Goal: Obtain resource: Download file/media

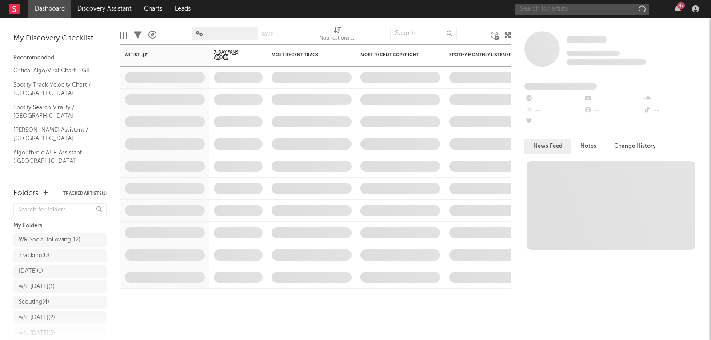
click at [552, 10] on input "text" at bounding box center [581, 9] width 133 height 11
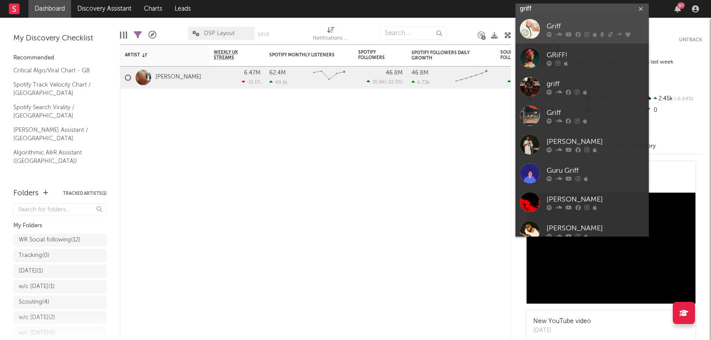
type input "griff"
click at [533, 32] on div at bounding box center [530, 29] width 20 height 20
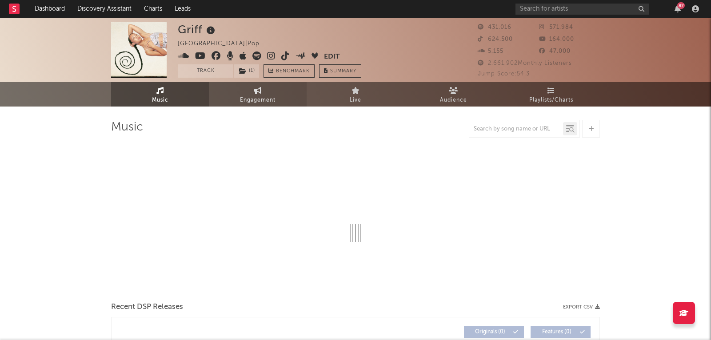
click at [258, 99] on span "Engagement" at bounding box center [258, 100] width 36 height 11
select select "1w"
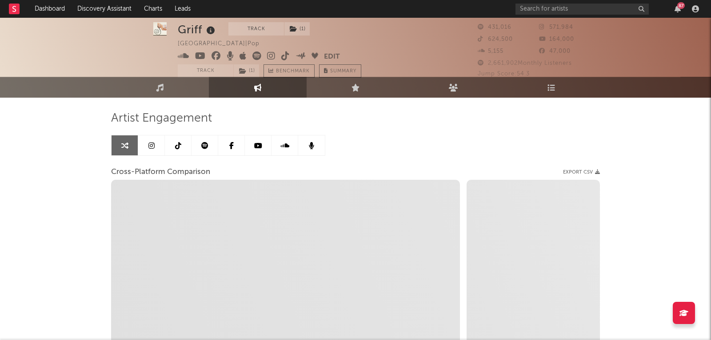
scroll to position [8, 0]
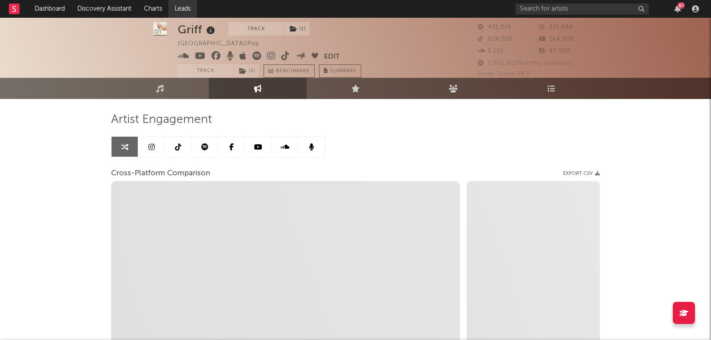
select select "1m"
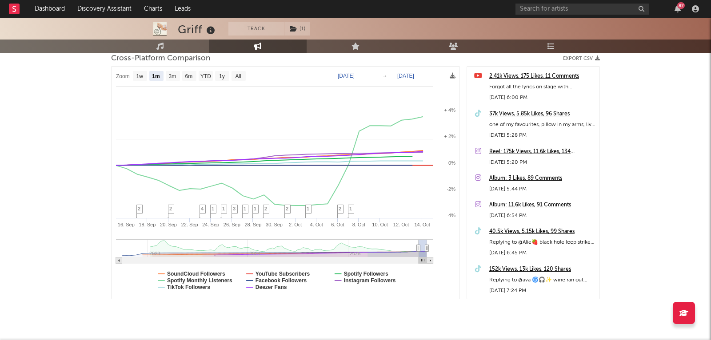
scroll to position [140, 0]
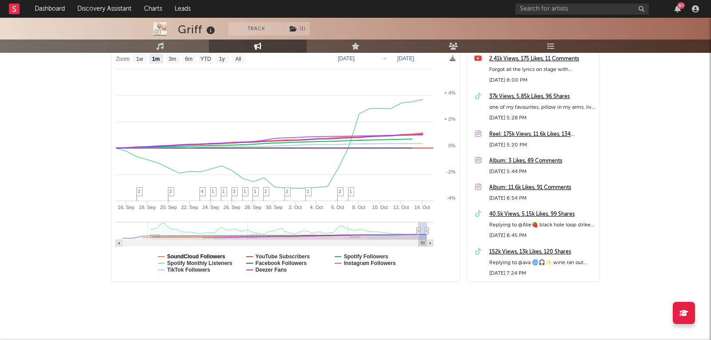
click at [195, 255] on text "SoundCloud Followers" at bounding box center [196, 257] width 58 height 6
select select "1m"
click at [193, 269] on text "TikTok Followers" at bounding box center [188, 270] width 43 height 6
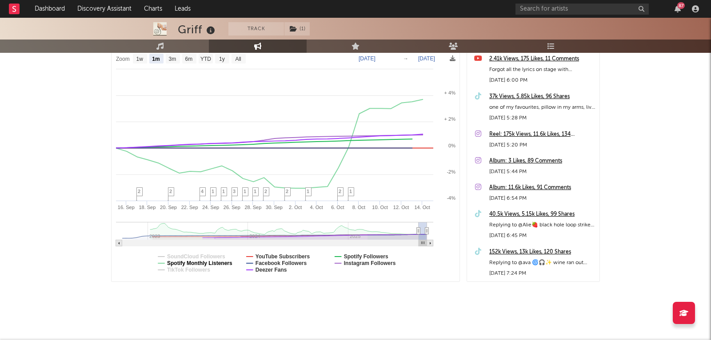
select select "1m"
click at [272, 255] on text "YouTube Subscribers" at bounding box center [282, 257] width 55 height 6
select select "1m"
click at [271, 268] on text "Deezer Fans" at bounding box center [271, 270] width 32 height 6
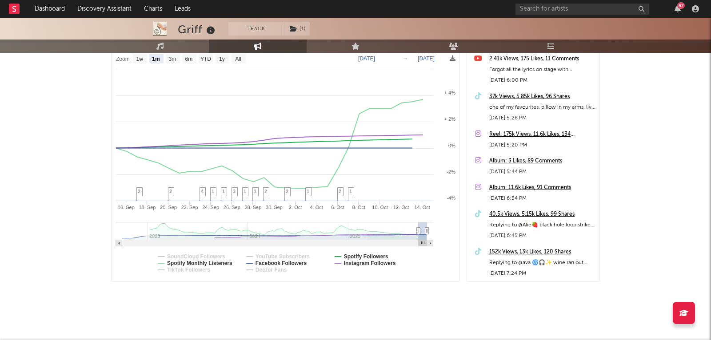
select select "1m"
click at [275, 262] on text "Facebook Followers" at bounding box center [281, 263] width 52 height 6
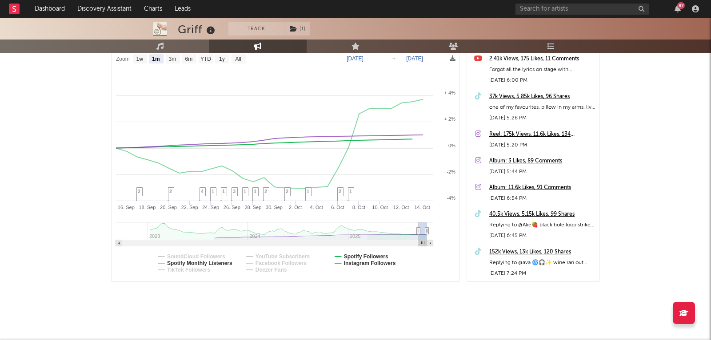
select select "1m"
click at [357, 255] on text "Spotify Followers" at bounding box center [366, 257] width 44 height 6
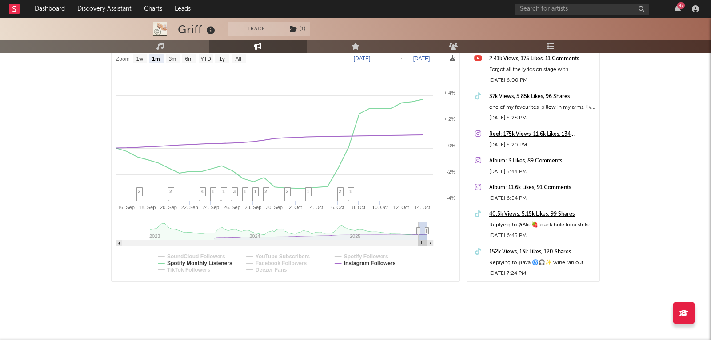
select select "1m"
click at [356, 263] on text "Instagram Followers" at bounding box center [370, 263] width 52 height 6
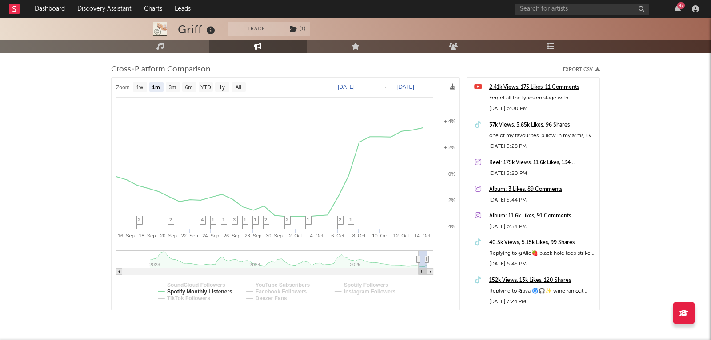
scroll to position [99, 0]
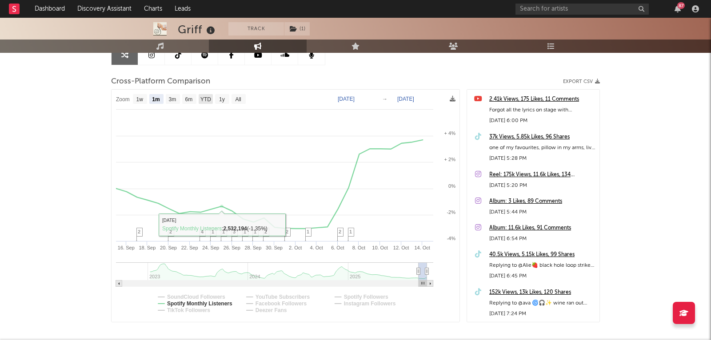
click at [201, 99] on text "YTD" at bounding box center [205, 99] width 11 height 6
select select "YTD"
type input "2025-01-01"
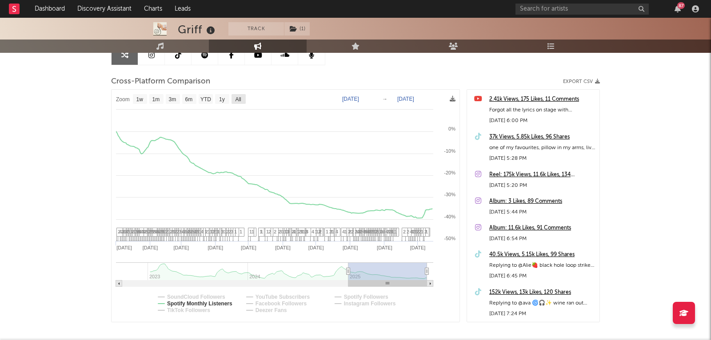
click at [235, 98] on text "All" at bounding box center [238, 99] width 6 height 6
select select "All"
type input "2022-09-29"
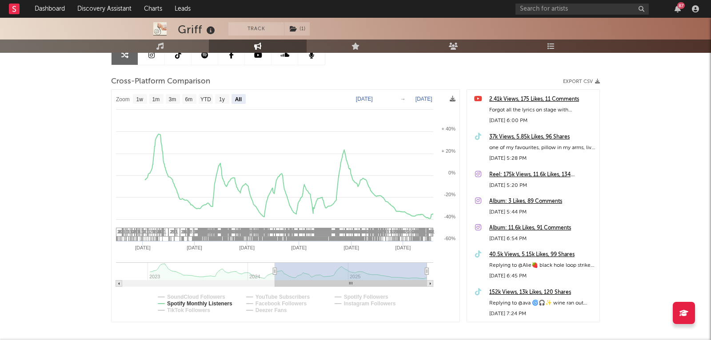
select select "All"
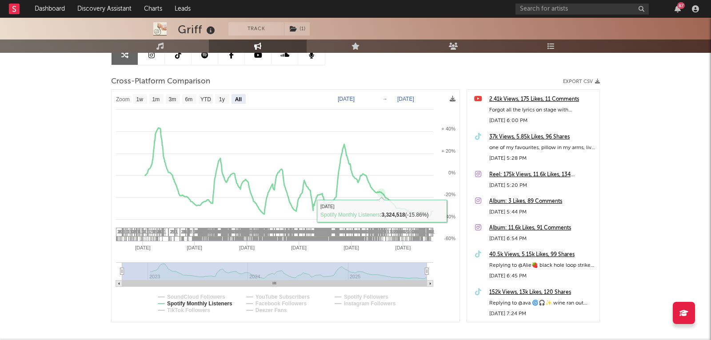
click at [558, 2] on div "87" at bounding box center [608, 9] width 187 height 18
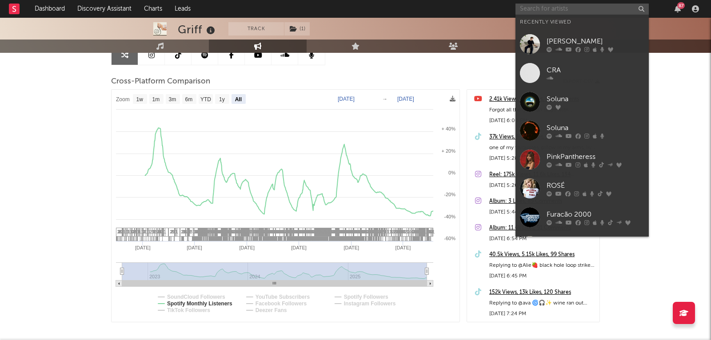
click at [558, 8] on input "text" at bounding box center [581, 9] width 133 height 11
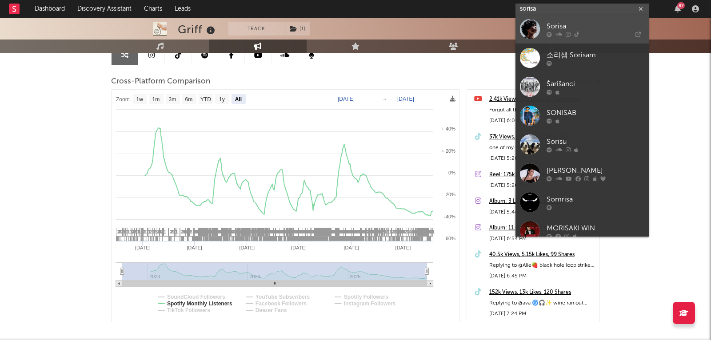
type input "sorisa"
click at [536, 28] on div at bounding box center [530, 29] width 20 height 20
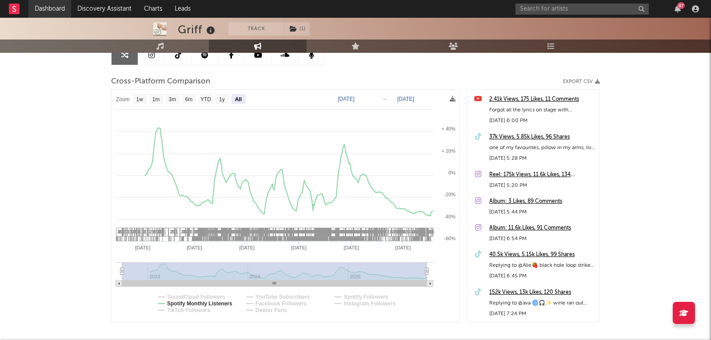
click at [40, 8] on link "Dashboard" at bounding box center [49, 9] width 43 height 18
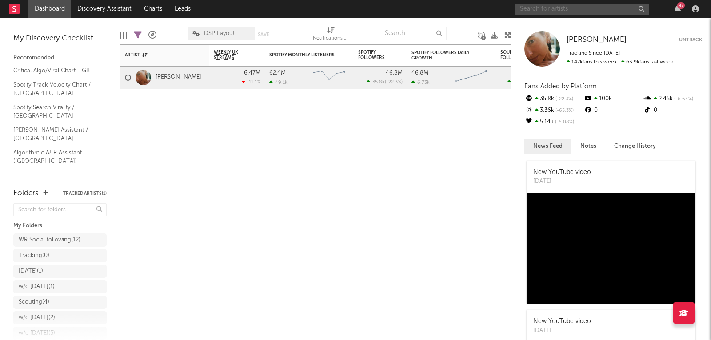
click at [574, 5] on input "text" at bounding box center [581, 9] width 133 height 11
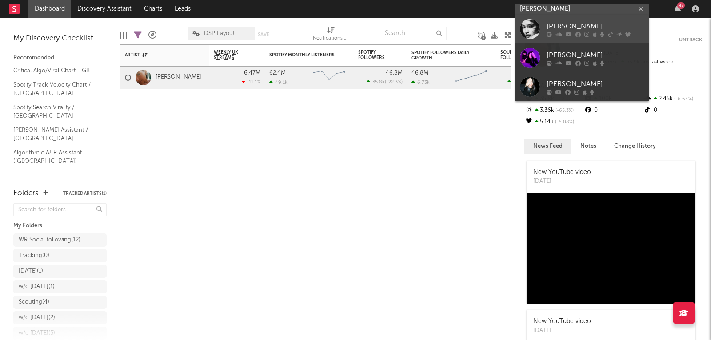
type input "olivia dean"
click at [545, 28] on link "[PERSON_NAME]" at bounding box center [581, 29] width 133 height 29
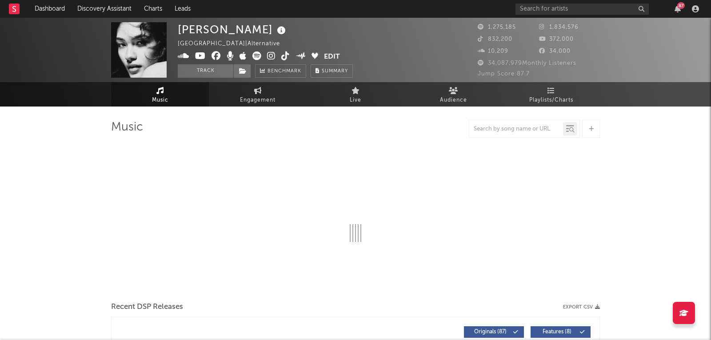
select select "6m"
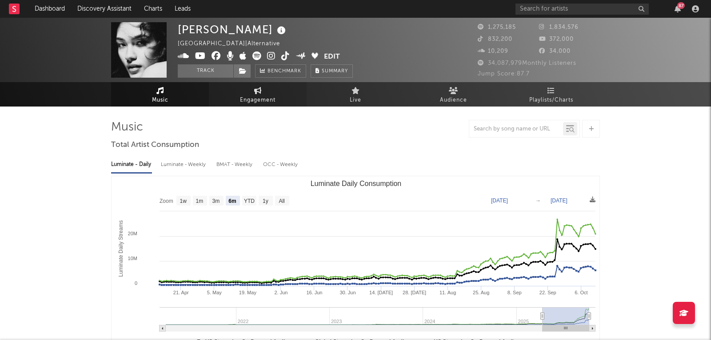
click at [251, 103] on span "Engagement" at bounding box center [258, 100] width 36 height 11
select select "1w"
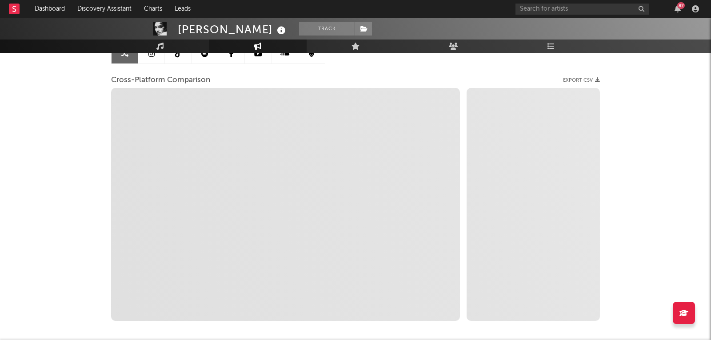
scroll to position [82, 0]
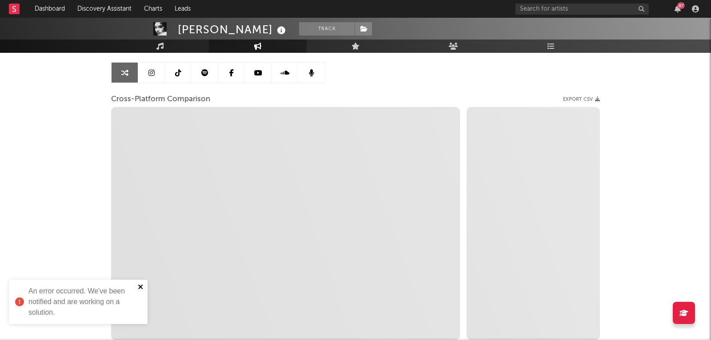
click at [142, 286] on icon "close" at bounding box center [140, 287] width 4 height 4
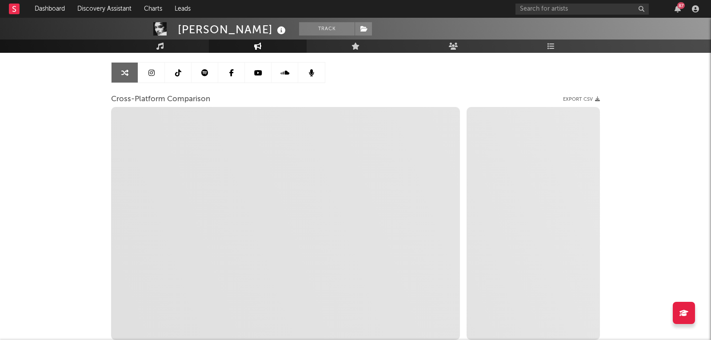
click at [84, 187] on div "Olivia Dean Track United Kingdom | Alternative Edit Track Benchmark Summary 1,2…" at bounding box center [355, 169] width 711 height 466
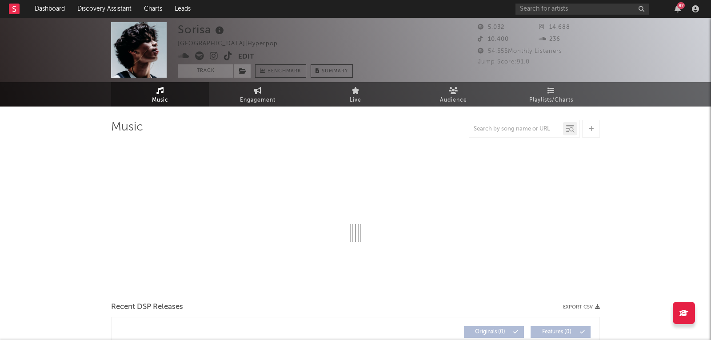
select select "1w"
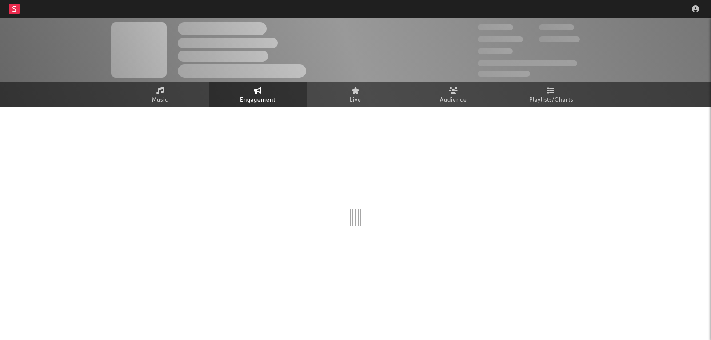
select select "1w"
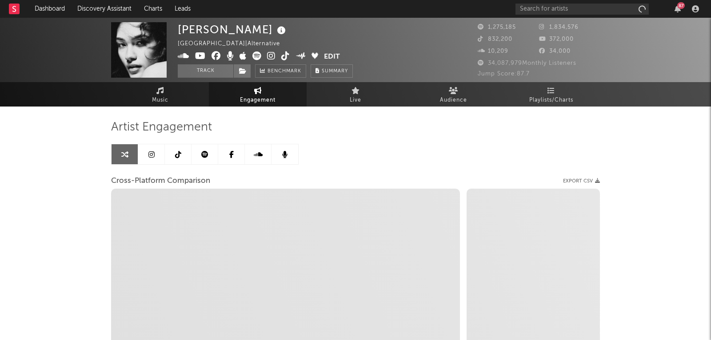
scroll to position [82, 0]
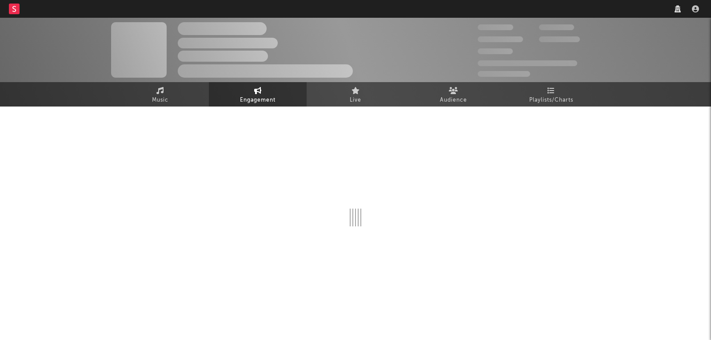
select select "1w"
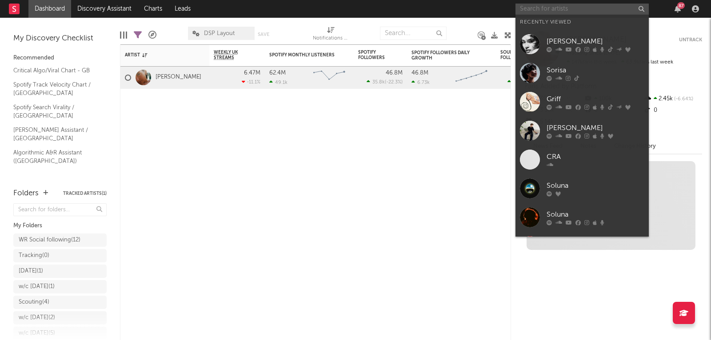
click at [587, 10] on input "text" at bounding box center [581, 9] width 133 height 11
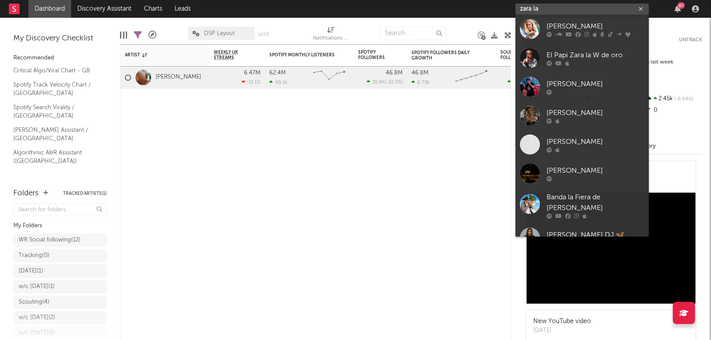
click at [587, 10] on input "zara la" at bounding box center [581, 9] width 133 height 11
type input "zara la"
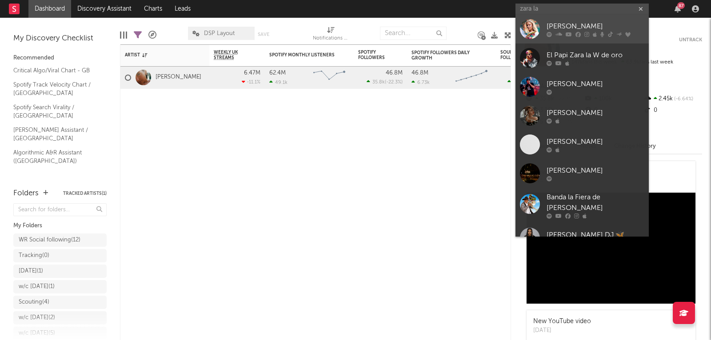
click at [566, 20] on link "[PERSON_NAME]" at bounding box center [581, 29] width 133 height 29
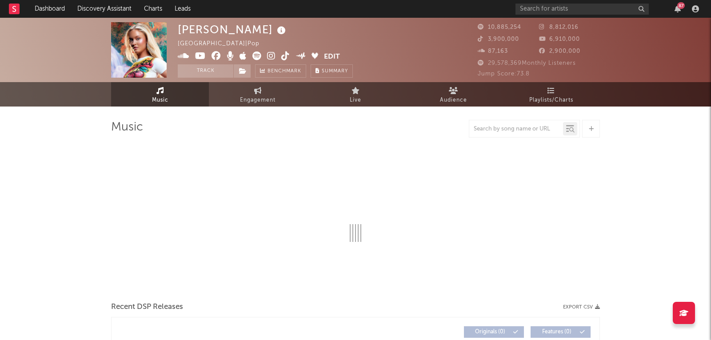
select select "6m"
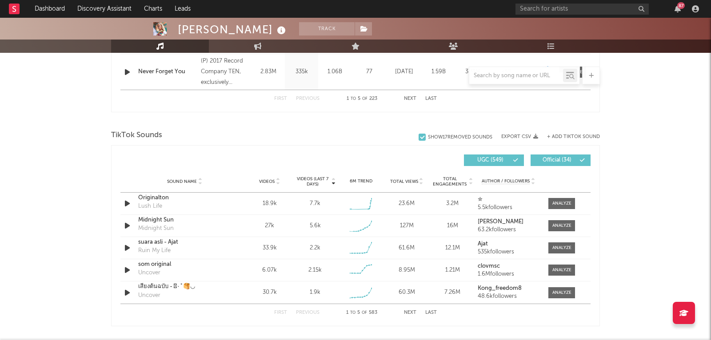
scroll to position [533, 0]
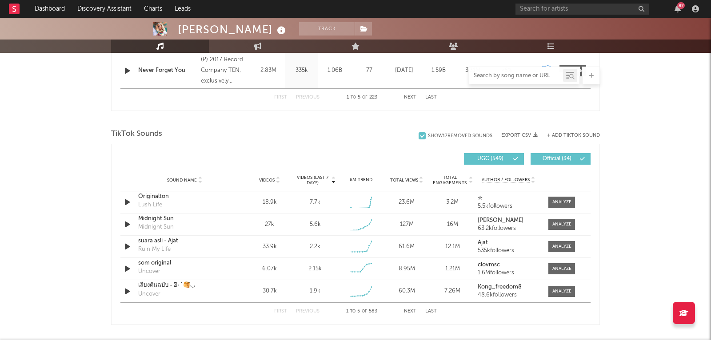
click at [518, 77] on input "text" at bounding box center [516, 75] width 94 height 7
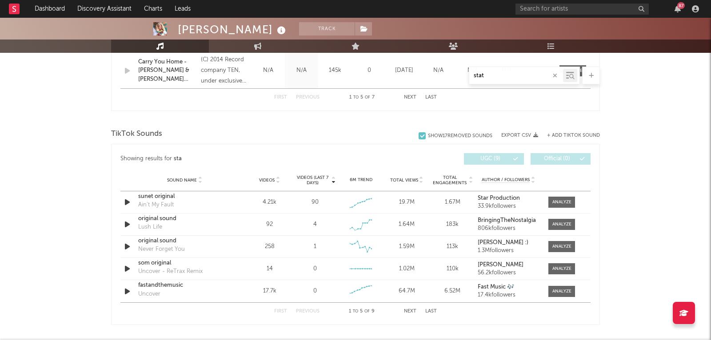
scroll to position [426, 0]
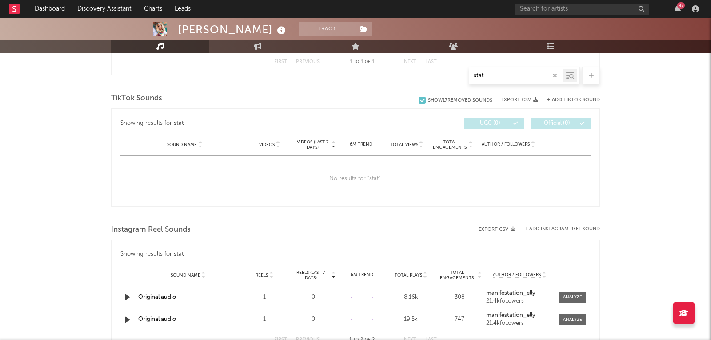
type input "stat"
click at [553, 14] on input "text" at bounding box center [581, 9] width 133 height 11
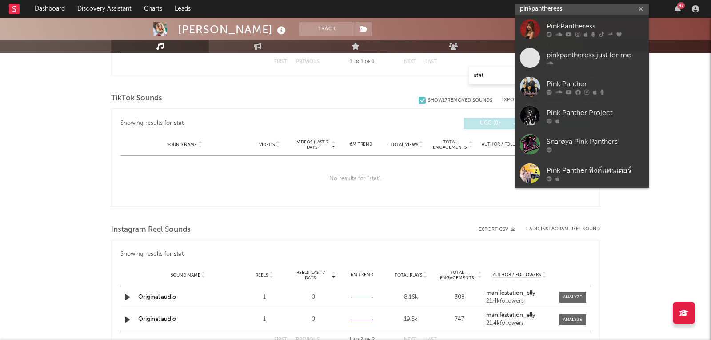
type input "pinkpantheress"
click at [552, 23] on div "PinkPantheress" at bounding box center [595, 26] width 98 height 11
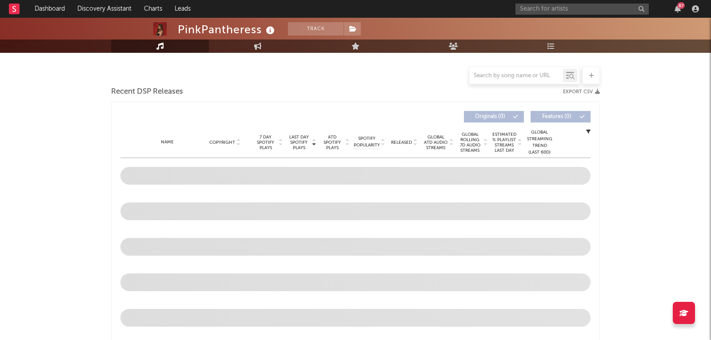
scroll to position [285, 0]
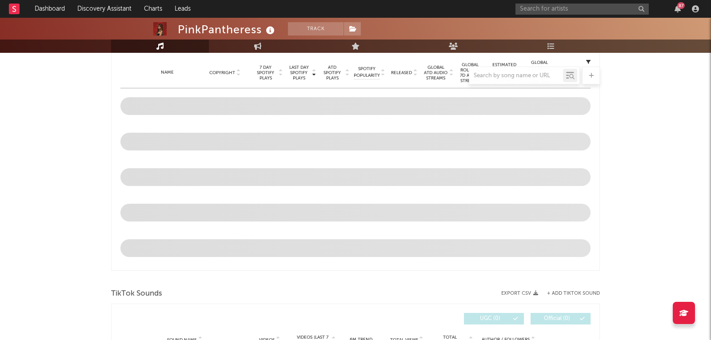
select select "6m"
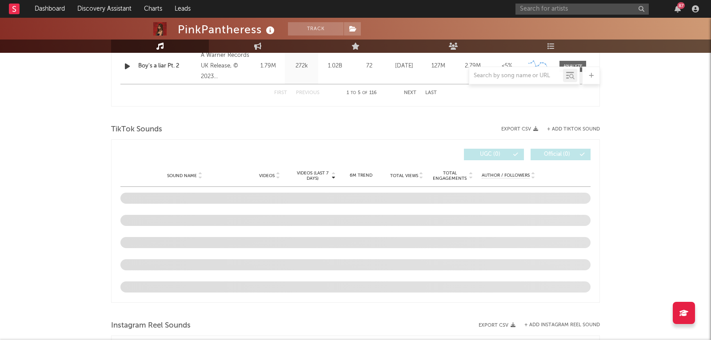
scroll to position [558, 0]
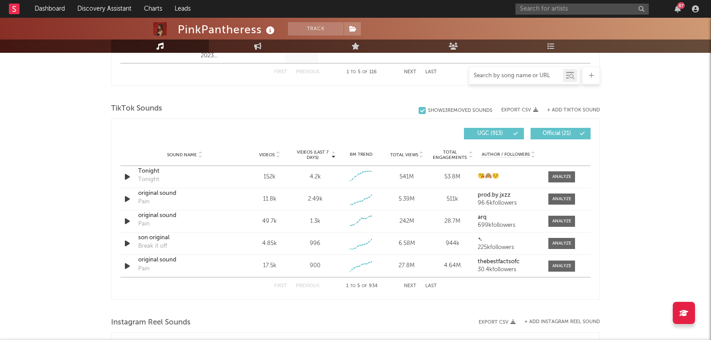
click at [502, 78] on input "text" at bounding box center [516, 75] width 94 height 7
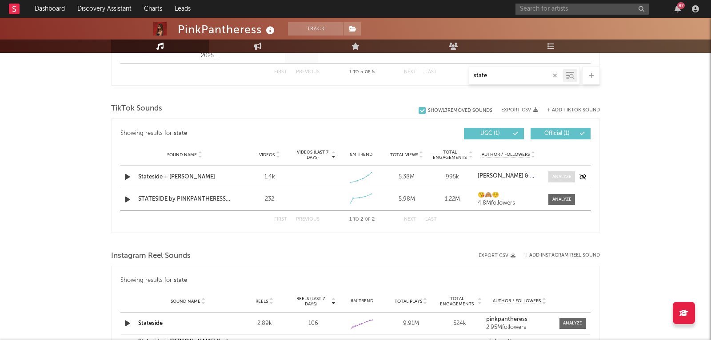
type input "state"
click at [561, 172] on span at bounding box center [561, 176] width 27 height 11
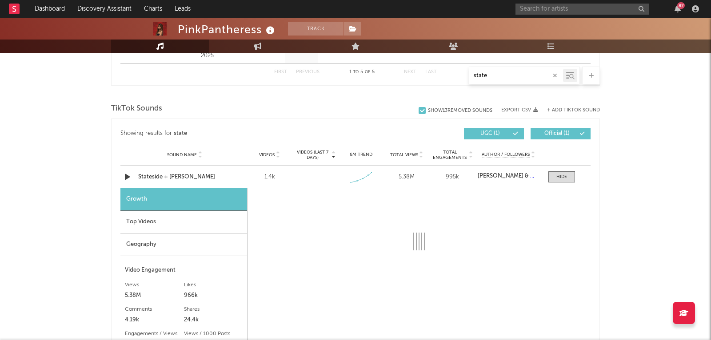
select select "1w"
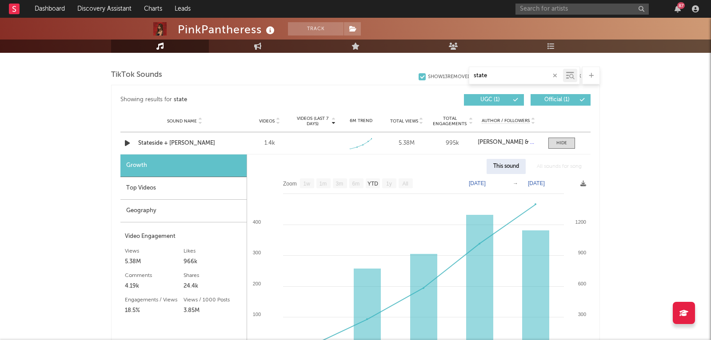
scroll to position [644, 0]
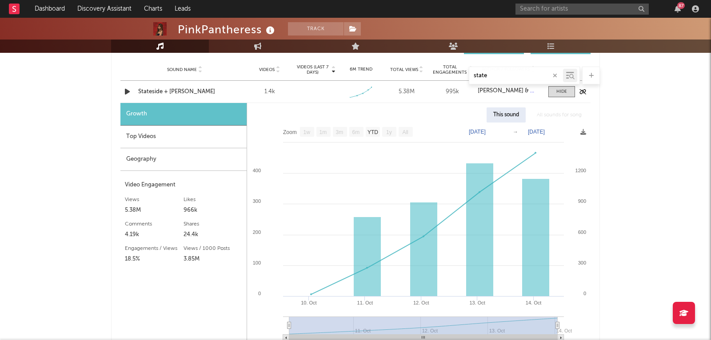
click at [168, 89] on div "Stateside + [PERSON_NAME]" at bounding box center [184, 92] width 93 height 9
click at [553, 73] on icon "button" at bounding box center [555, 76] width 4 height 6
click at [534, 79] on div at bounding box center [516, 75] width 94 height 11
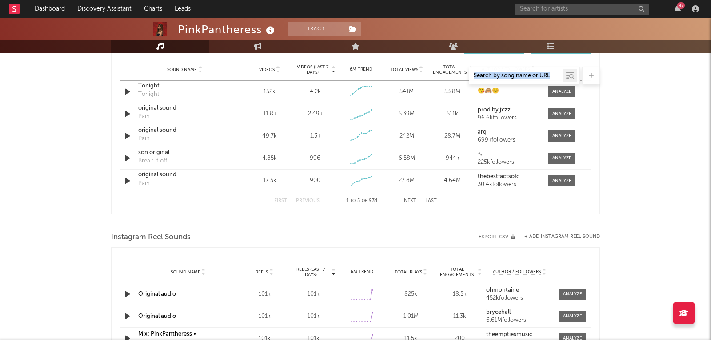
click at [529, 75] on input "text" at bounding box center [516, 75] width 94 height 7
click at [618, 150] on div "PinkPantheress Track [GEOGRAPHIC_DATA] | Indie Pop Edit Track Benchmark Summary…" at bounding box center [355, 45] width 711 height 1342
click at [519, 74] on input "text" at bounding box center [516, 75] width 94 height 7
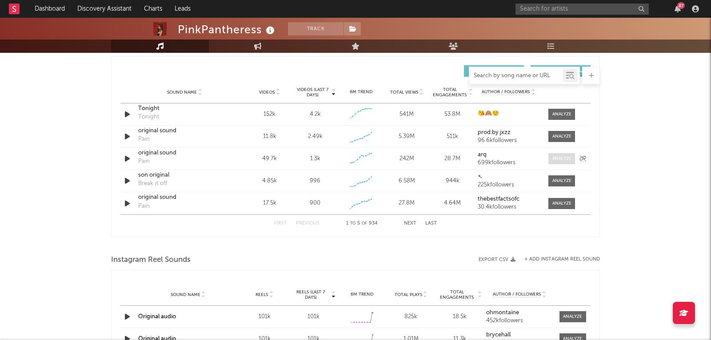
scroll to position [621, 0]
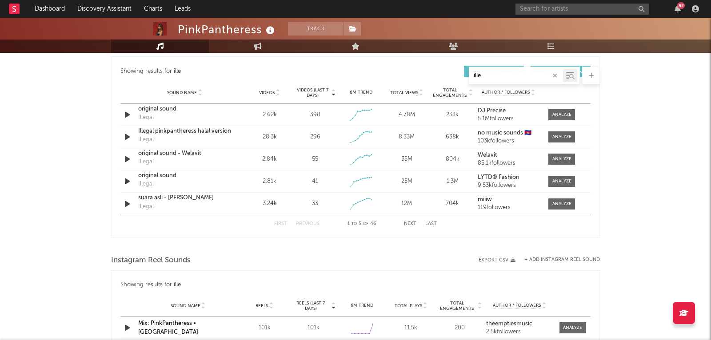
type input "ille"
click at [269, 90] on span "Videos" at bounding box center [267, 92] width 16 height 5
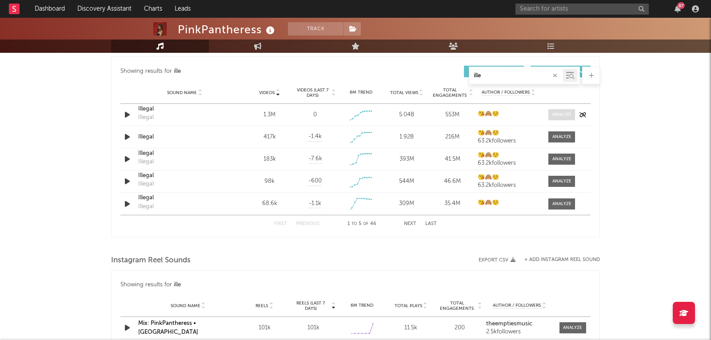
click at [571, 114] on span at bounding box center [561, 114] width 27 height 11
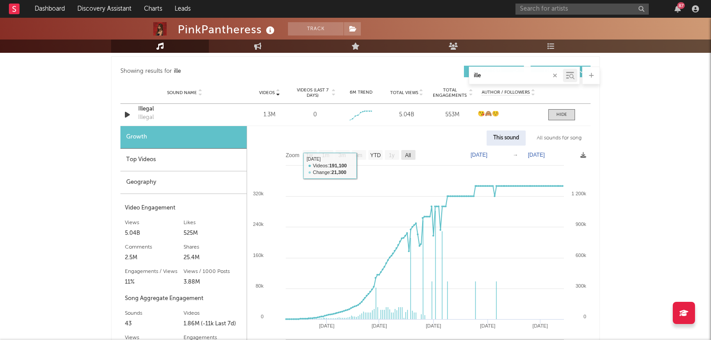
click at [412, 155] on rect at bounding box center [408, 155] width 14 height 10
click at [410, 155] on text "All" at bounding box center [408, 155] width 7 height 6
select select "All"
click at [545, 155] on text "[DATE]" at bounding box center [536, 155] width 17 height 6
click at [562, 153] on input "[DATE]" at bounding box center [541, 155] width 41 height 9
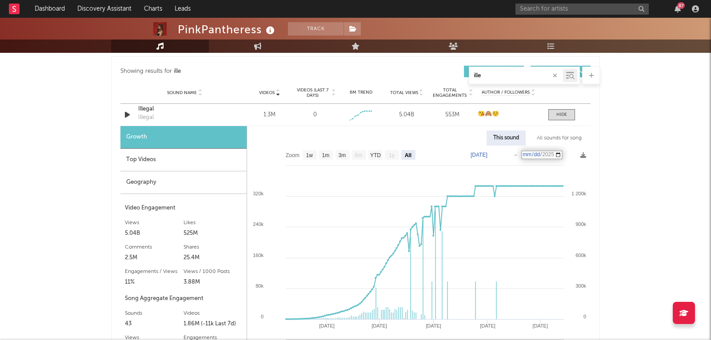
type input "[DATE]"
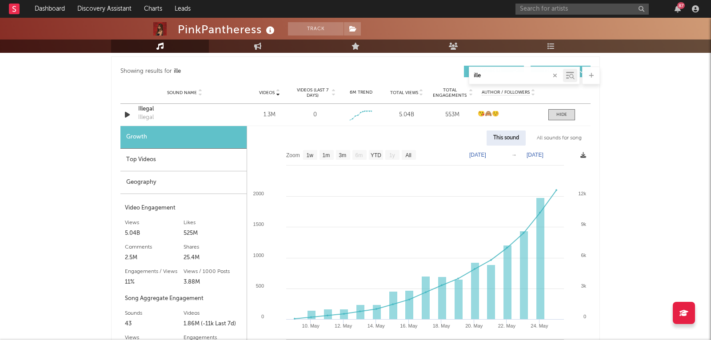
click at [583, 154] on icon at bounding box center [583, 155] width 6 height 6
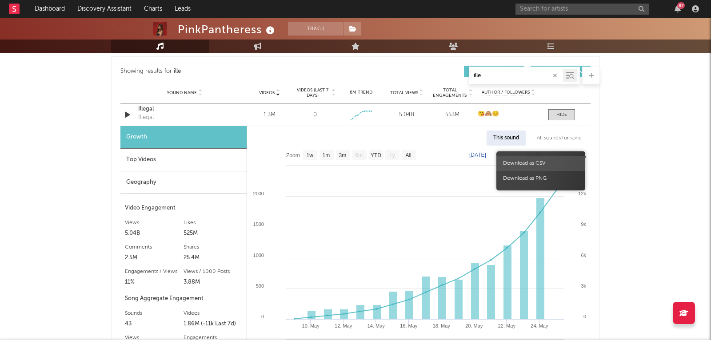
click at [572, 163] on span "Download as CSV" at bounding box center [540, 163] width 89 height 15
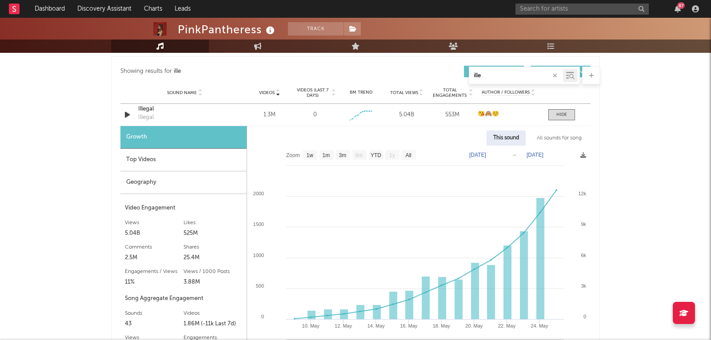
drag, startPoint x: 496, startPoint y: 76, endPoint x: 436, endPoint y: 76, distance: 60.0
click at [436, 76] on div "ille" at bounding box center [355, 76] width 489 height 18
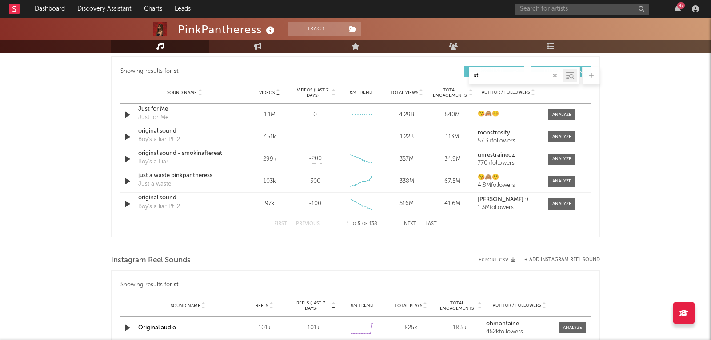
type input "sta"
select select "1w"
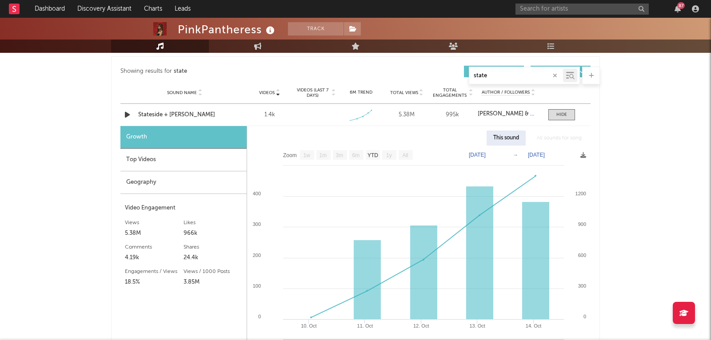
click at [579, 153] on rect at bounding box center [418, 258] width 343 height 225
type input "state"
click at [583, 156] on icon at bounding box center [583, 155] width 6 height 6
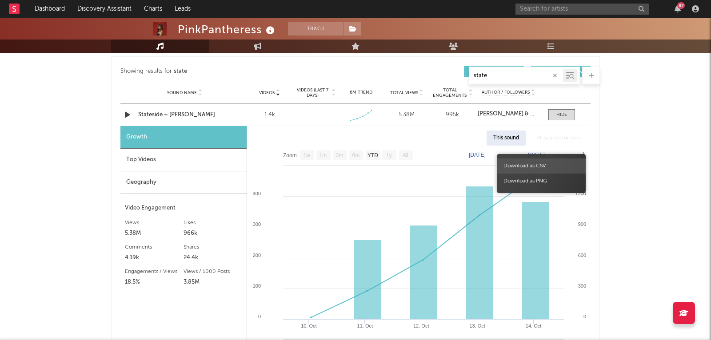
click at [550, 165] on span "Download as CSV" at bounding box center [541, 166] width 89 height 15
